Goal: Task Accomplishment & Management: Complete application form

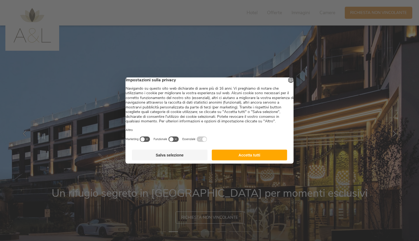
click at [172, 161] on button "Salva selezione" at bounding box center [170, 155] width 76 height 11
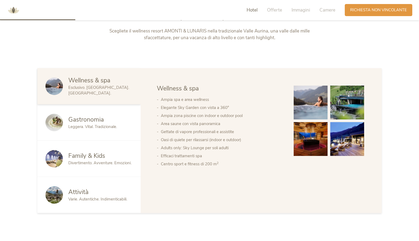
scroll to position [294, 0]
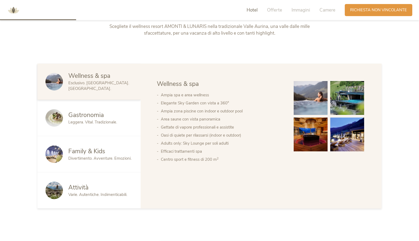
click at [52, 152] on img at bounding box center [53, 154] width 17 height 17
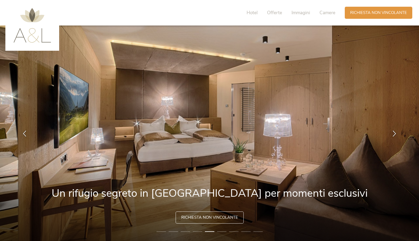
scroll to position [0, 0]
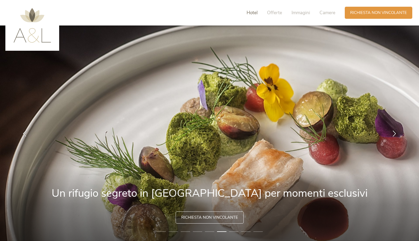
click at [256, 13] on span "Hotel" at bounding box center [252, 13] width 11 height 6
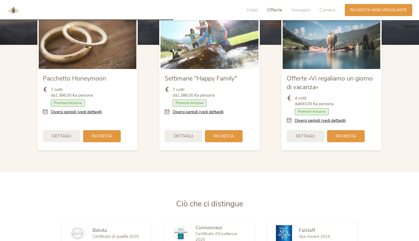
scroll to position [669, 0]
click at [290, 119] on icon at bounding box center [291, 121] width 8 height 6
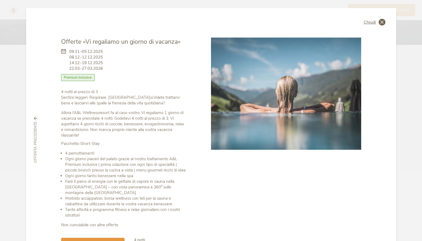
click at [382, 22] on icon at bounding box center [381, 22] width 7 height 7
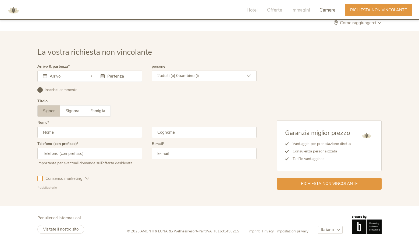
scroll to position [1617, 0]
click at [73, 227] on span "Visitate il nostro sito" at bounding box center [60, 229] width 35 height 5
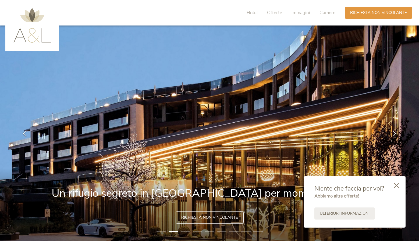
scroll to position [0, 0]
click at [277, 12] on span "Offerte" at bounding box center [274, 13] width 15 height 6
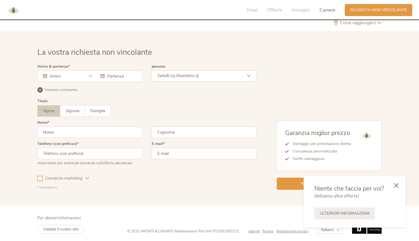
scroll to position [1617, 0]
click at [45, 74] on icon at bounding box center [45, 76] width 4 height 4
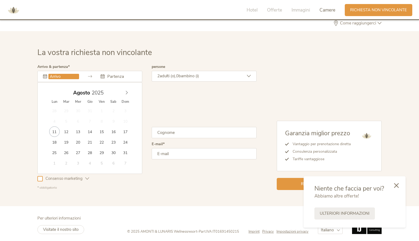
click at [56, 74] on input "text" at bounding box center [63, 76] width 31 height 5
click at [127, 91] on icon at bounding box center [127, 93] width 4 height 4
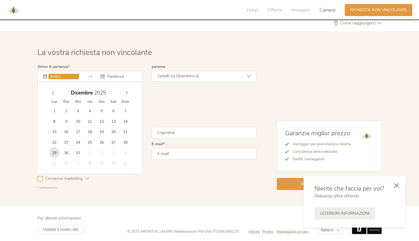
type input "[DATE]"
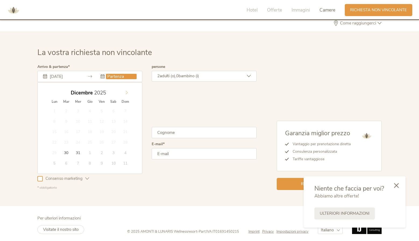
type input "2026"
click at [128, 91] on icon at bounding box center [127, 93] width 4 height 4
type input "[DATE]"
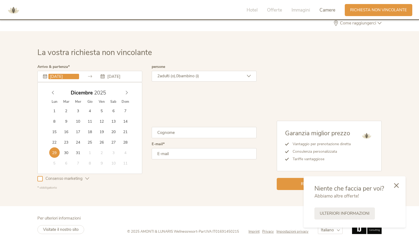
click at [53, 74] on input "[DATE]" at bounding box center [63, 76] width 31 height 5
click at [64, 75] on input "[DATE]" at bounding box center [63, 76] width 31 height 5
type input "[DATE]"
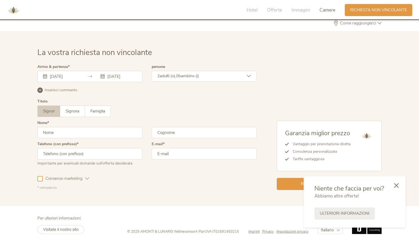
click at [188, 106] on div "Signor Signora Famiglia Signor Signora [GEOGRAPHIC_DATA]" at bounding box center [146, 112] width 219 height 12
type input "[PERSON_NAME][EMAIL_ADDRESS][DOMAIN_NAME]"
click at [194, 192] on div "La vostra richiesta non vincolante Arrivo & partenza [DATE] [DATE] [DATE] Lun M…" at bounding box center [209, 118] width 419 height 175
type input "marco"
type input "carsaniga"
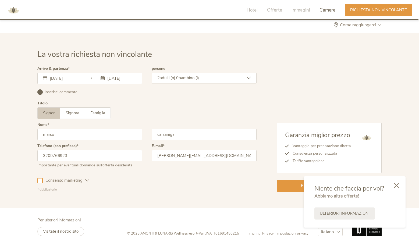
scroll to position [1615, 1]
type input "3209766923"
click at [119, 184] on div "Consenso marketing Consenso profilazione" at bounding box center [146, 180] width 219 height 16
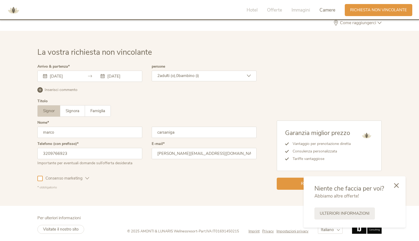
scroll to position [1617, 0]
click at [397, 185] on icon at bounding box center [396, 185] width 5 height 5
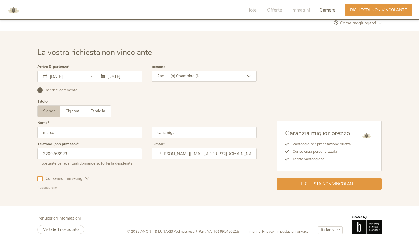
click at [41, 88] on icon at bounding box center [39, 90] width 5 height 5
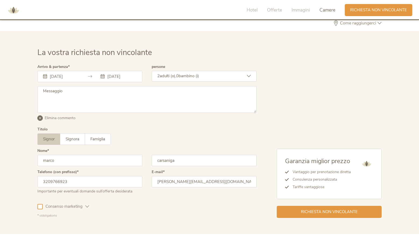
click at [58, 89] on textarea at bounding box center [146, 99] width 219 height 27
type textarea "Buongiorno, le date non sono vincolanti purché siano inclusi 31/12 e 1/1. grazie"
click at [185, 130] on div "Titolo Signor Signora Famiglia Signor Signora [GEOGRAPHIC_DATA]" at bounding box center [146, 139] width 219 height 22
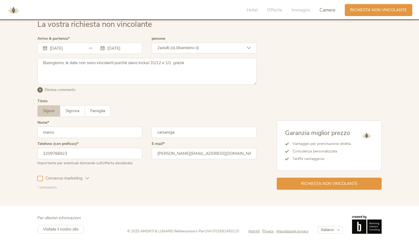
scroll to position [1645, 0]
click at [330, 182] on span "Richiesta non vincolante" at bounding box center [329, 184] width 57 height 6
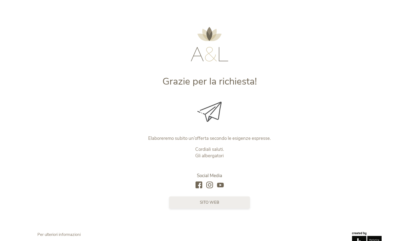
click at [212, 201] on span "sito web" at bounding box center [209, 203] width 19 height 6
